Goal: Use online tool/utility: Utilize a website feature to perform a specific function

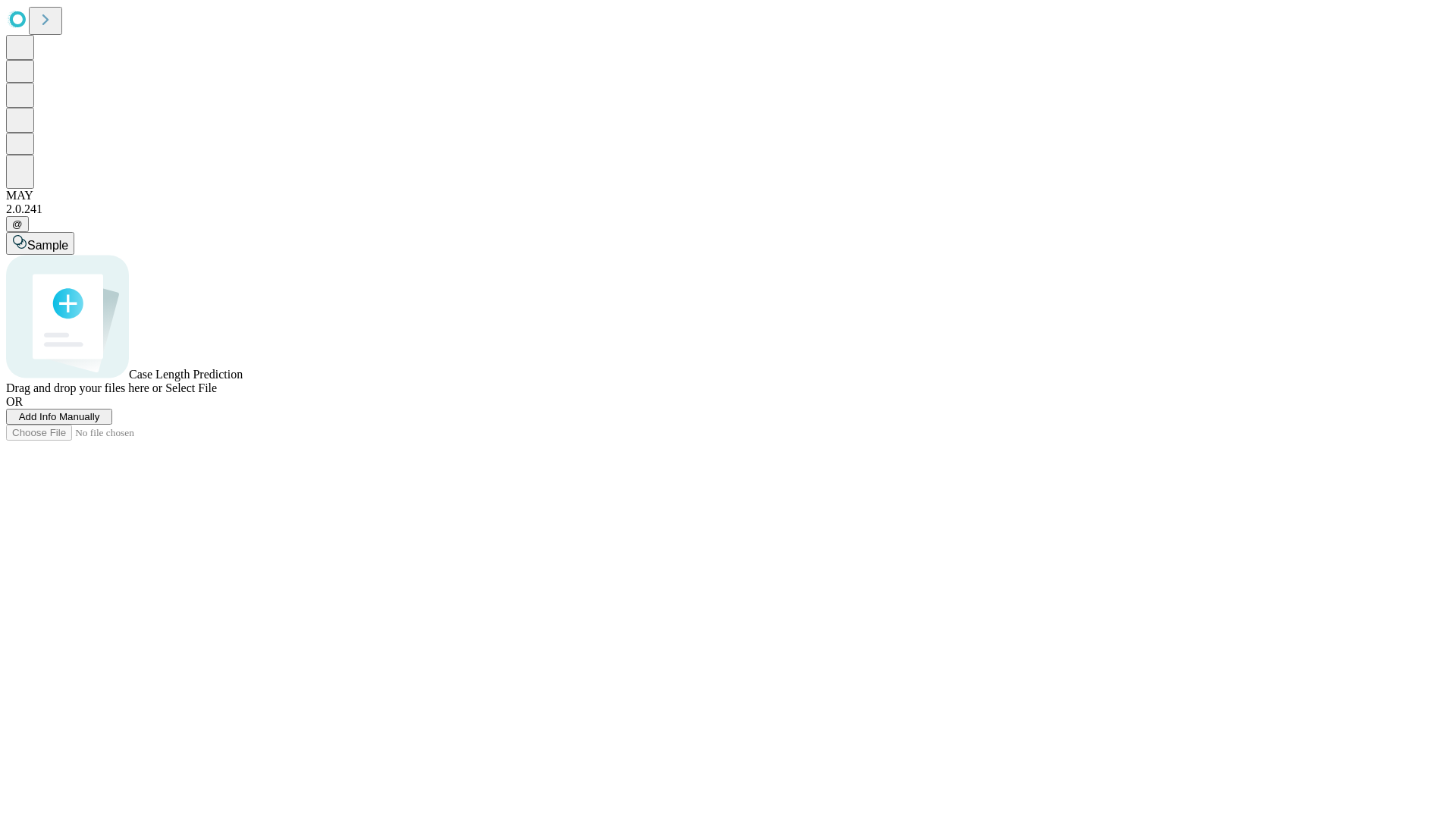
click at [217, 394] on span "Select File" at bounding box center [191, 388] width 52 height 12
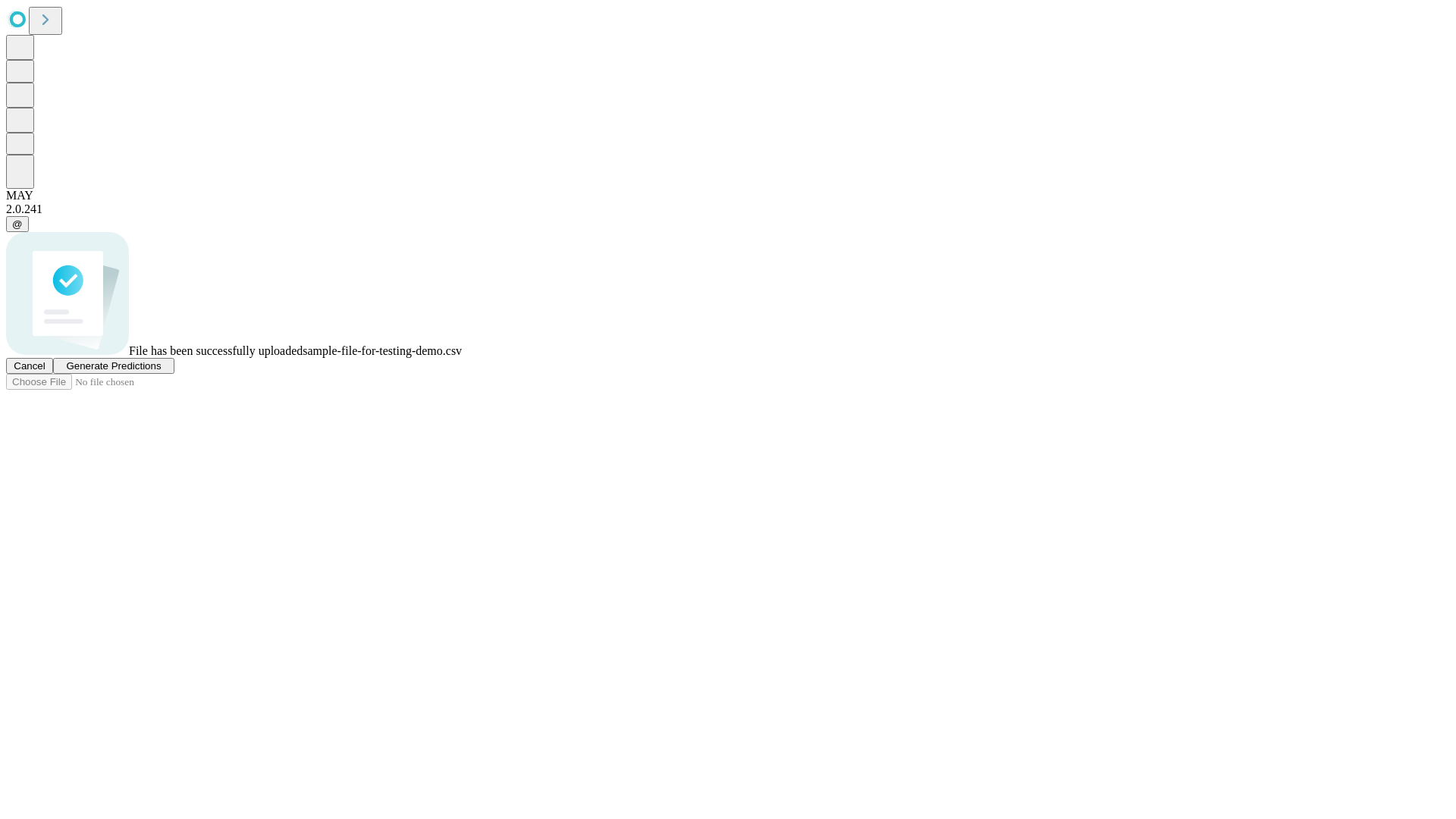
click at [161, 372] on span "Generate Predictions" at bounding box center [113, 365] width 95 height 12
